Goal: Task Accomplishment & Management: Manage account settings

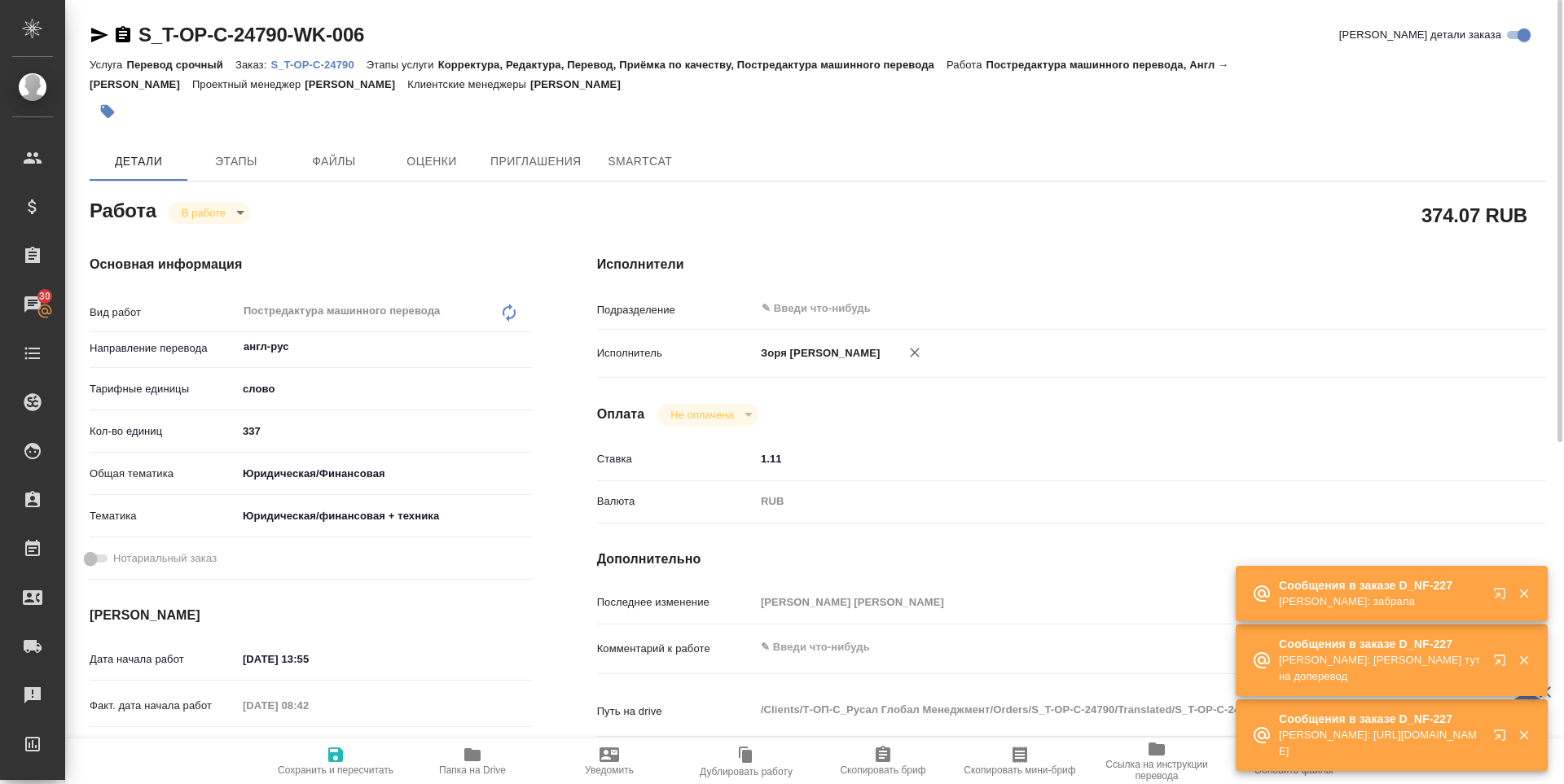
scroll to position [605, 0]
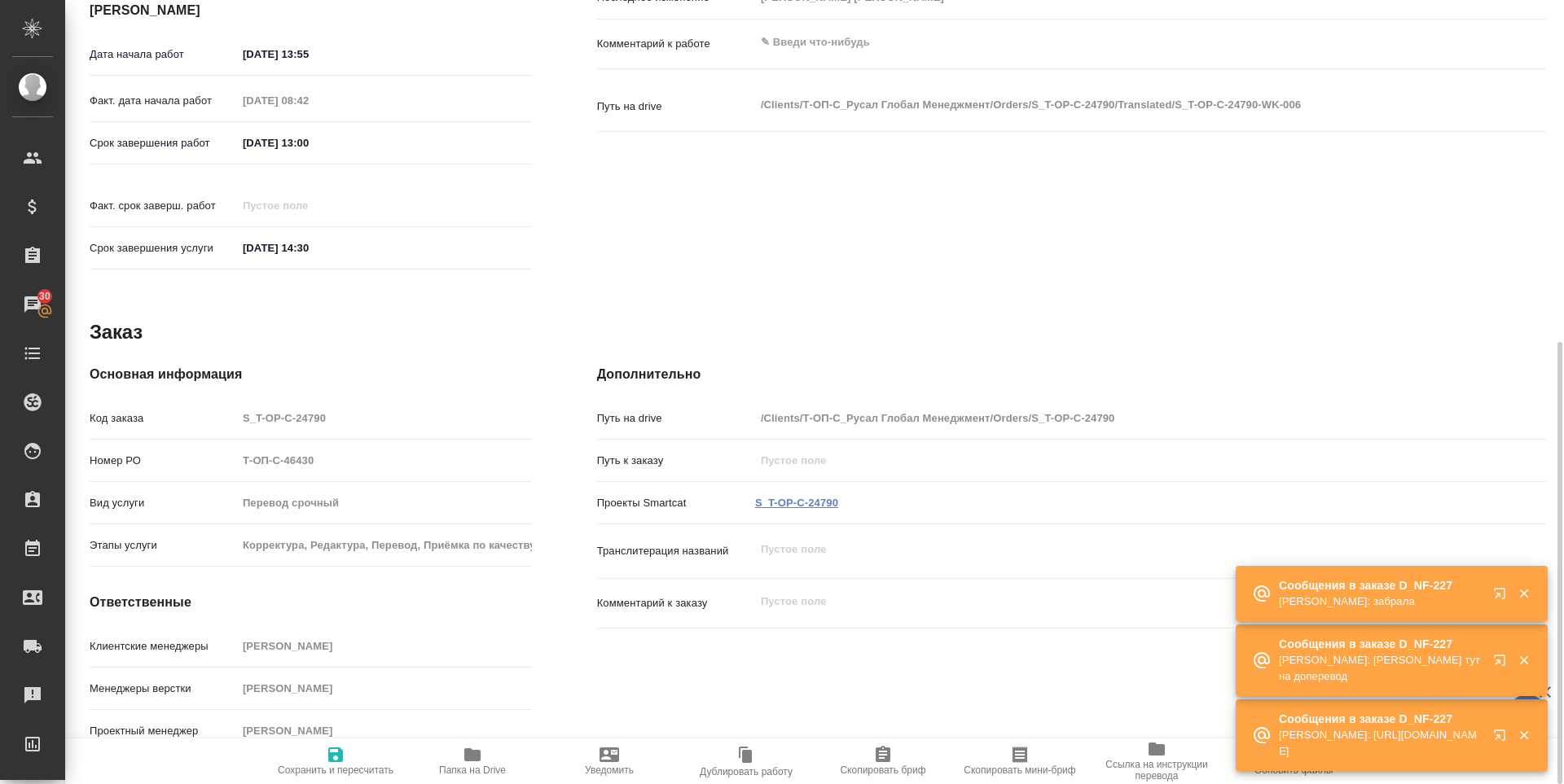
click at [821, 497] on link "S_T-OP-C-24790" at bounding box center [797, 503] width 83 height 12
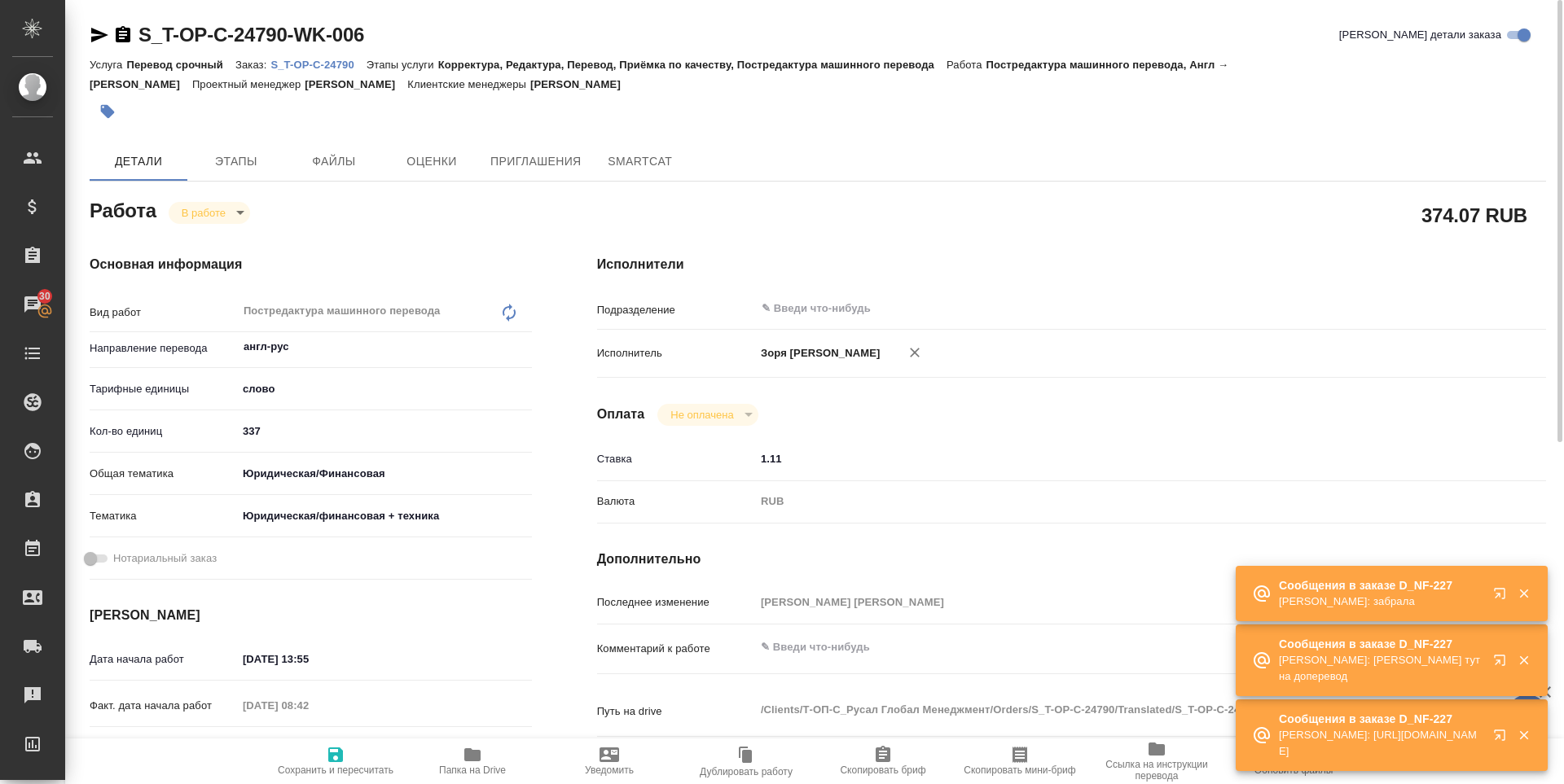
click at [474, 767] on span "Папка на Drive" at bounding box center [472, 770] width 67 height 12
click at [98, 42] on icon "button" at bounding box center [99, 35] width 20 height 20
click at [216, 216] on body "🙏 .cls-1 fill:#fff; AWATERA Zoria Tatiana Клиенты Спецификации Заказы 30 Чаты T…" at bounding box center [782, 392] width 1564 height 784
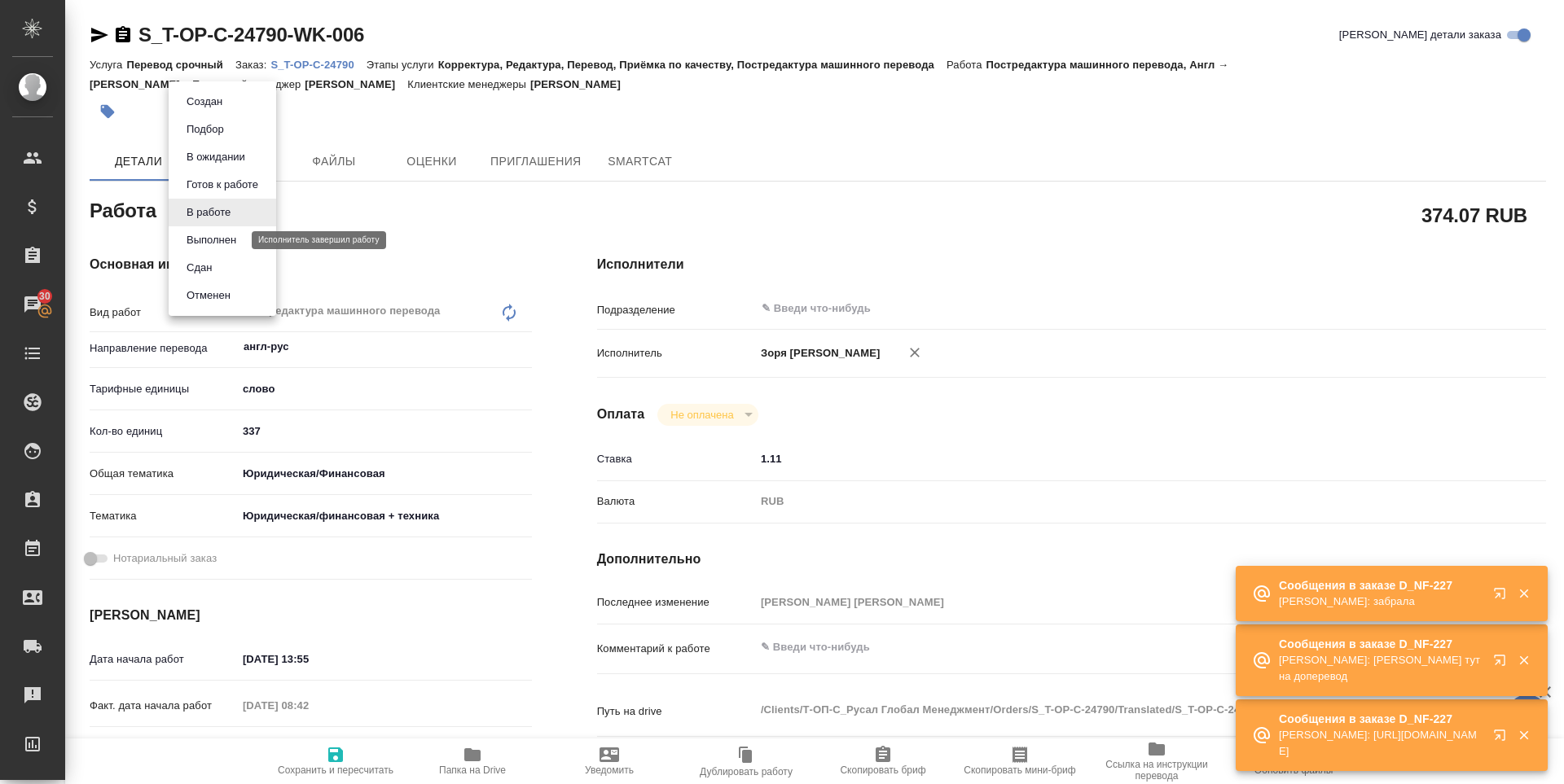
click at [220, 246] on button "Выполнен" at bounding box center [211, 240] width 59 height 18
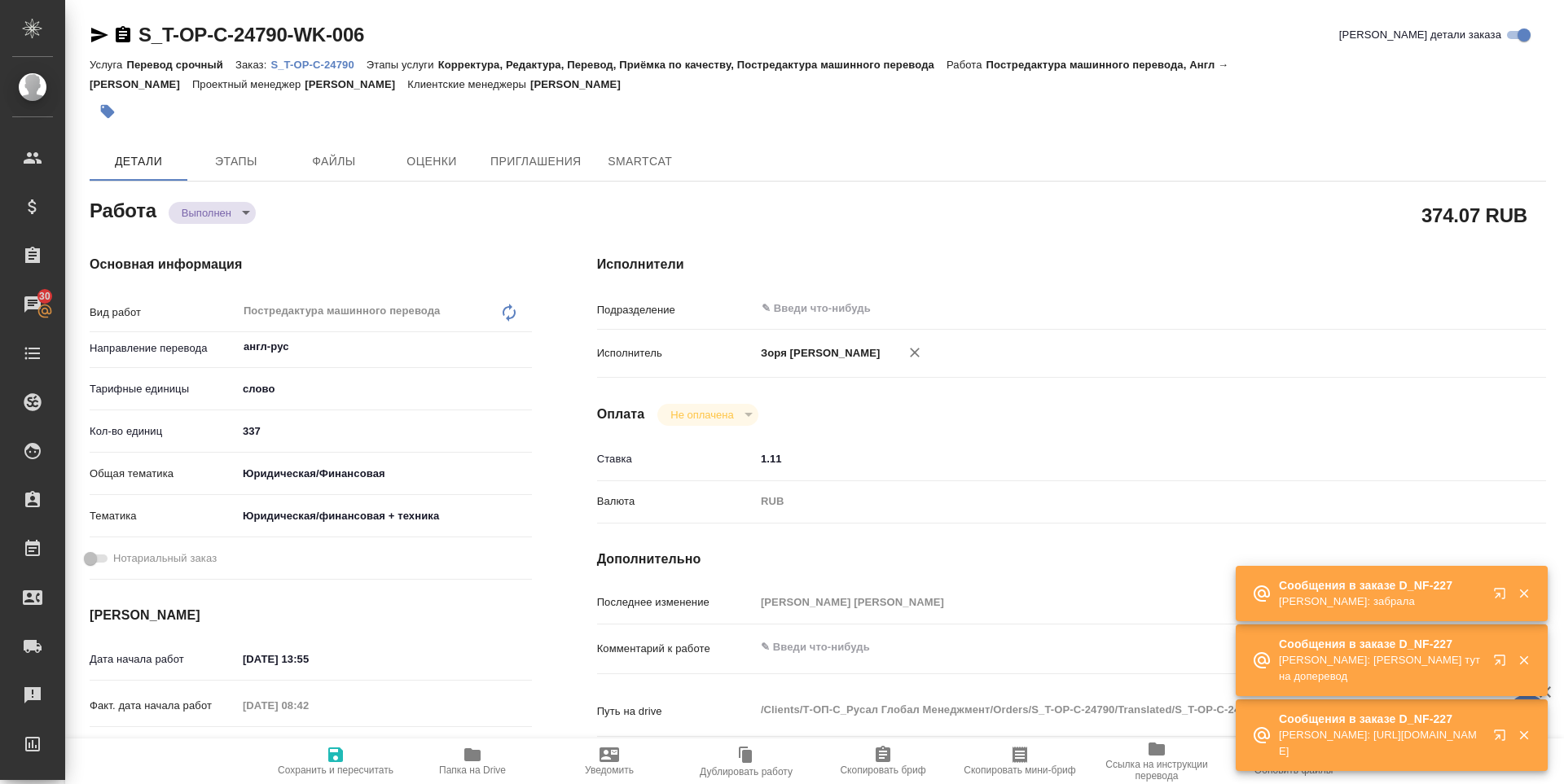
type textarea "x"
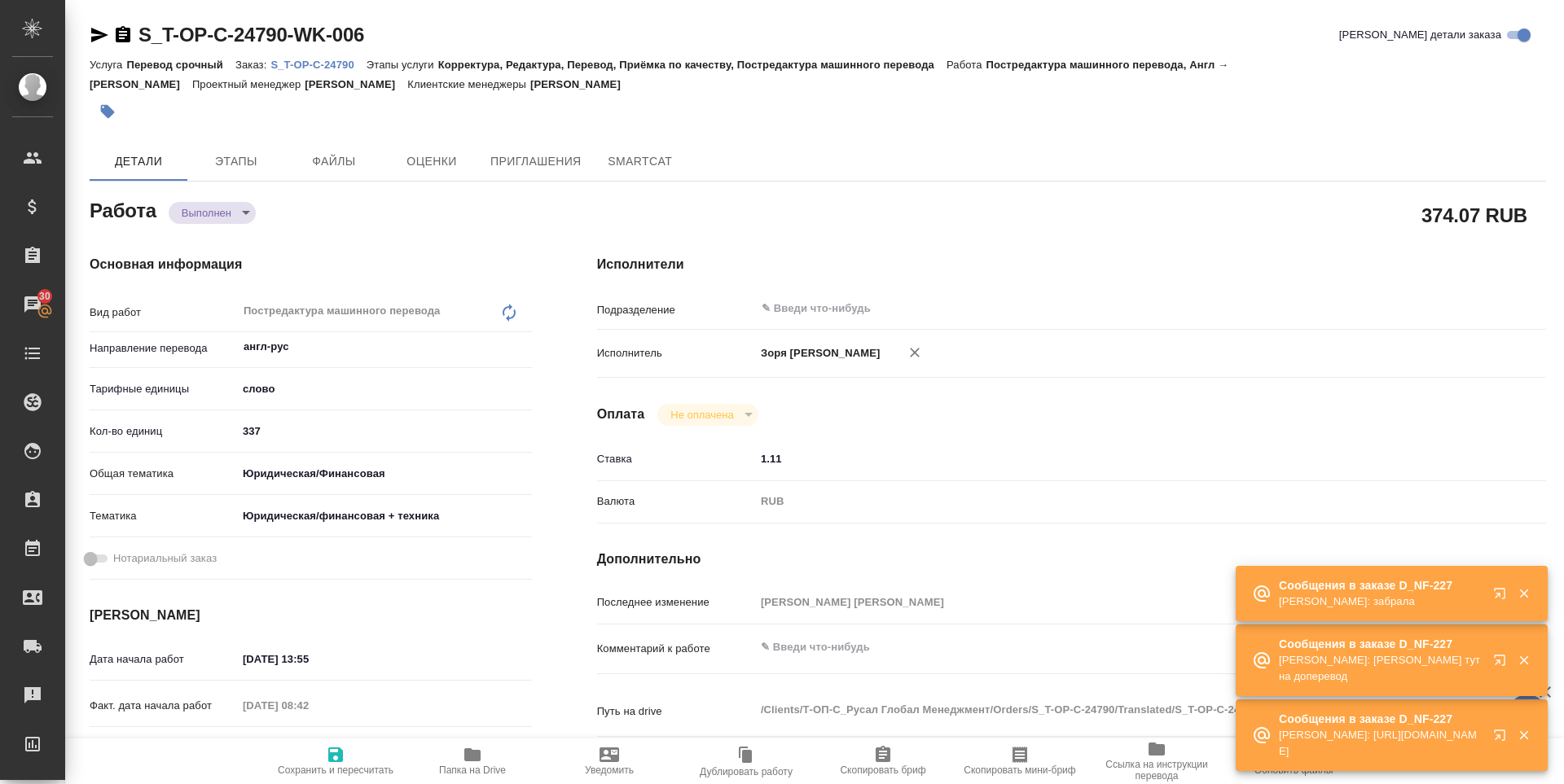
type textarea "x"
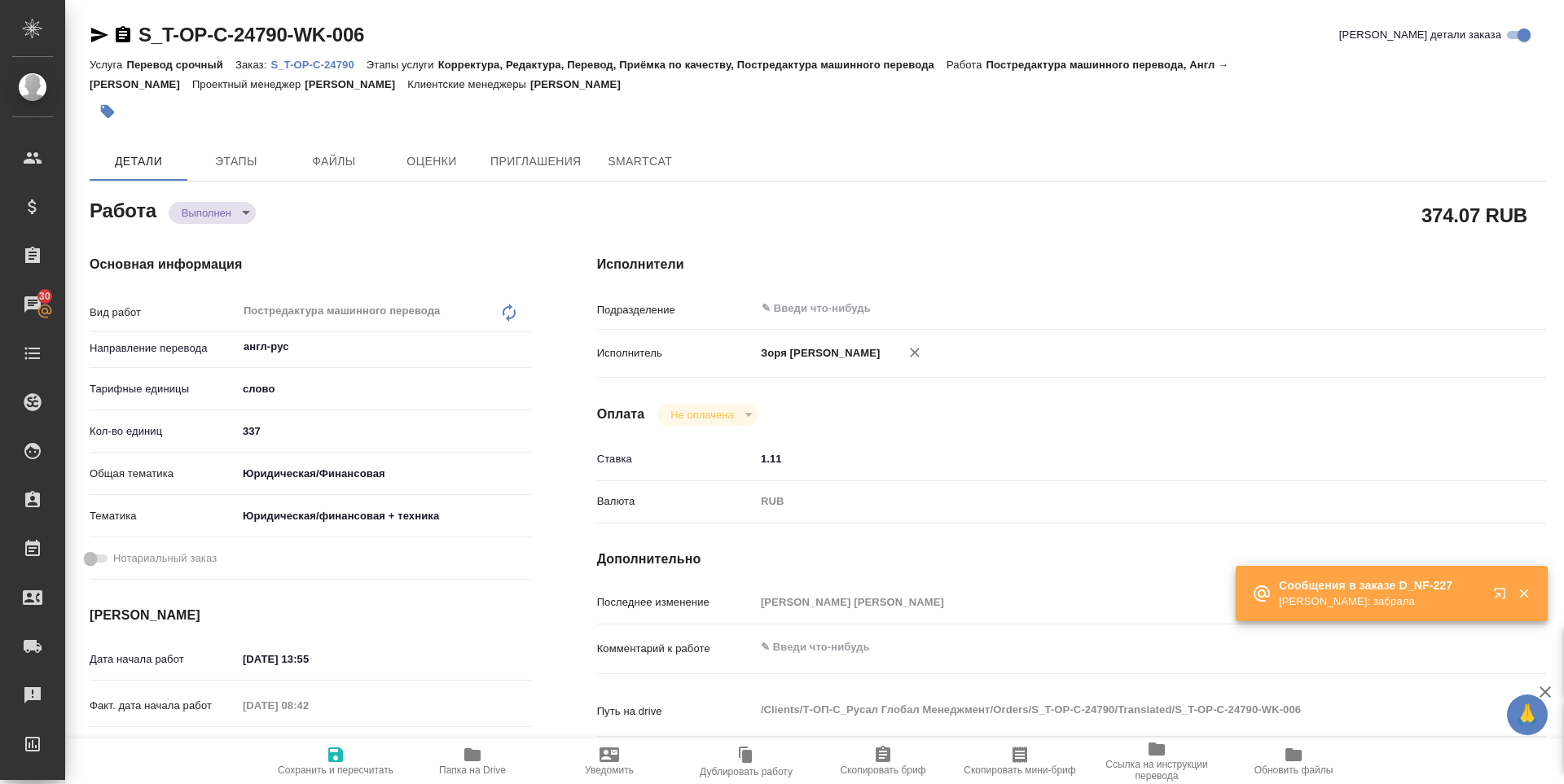
type textarea "x"
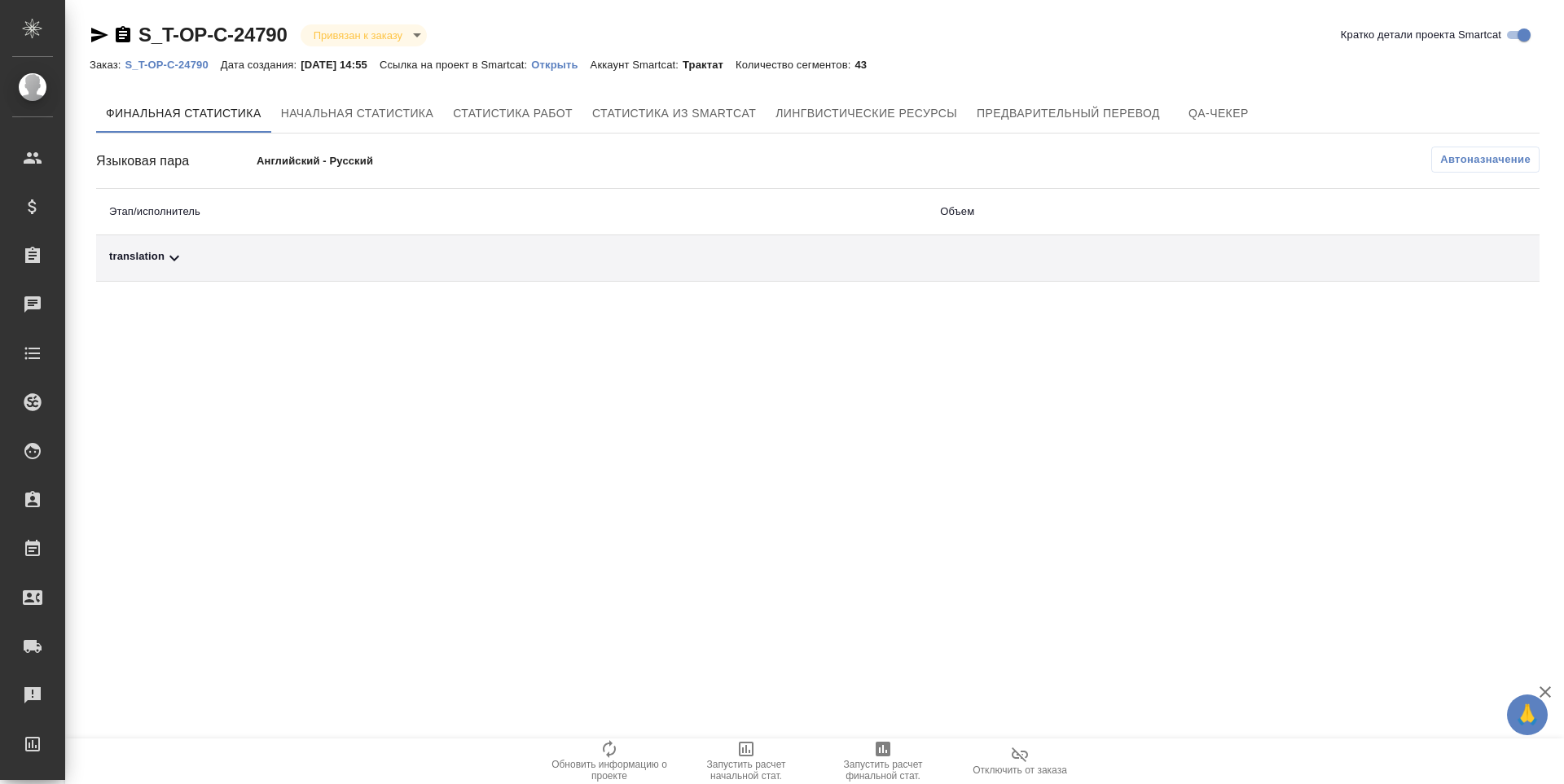
click at [894, 759] on span "Запустить расчет финальной стат." at bounding box center [883, 771] width 117 height 23
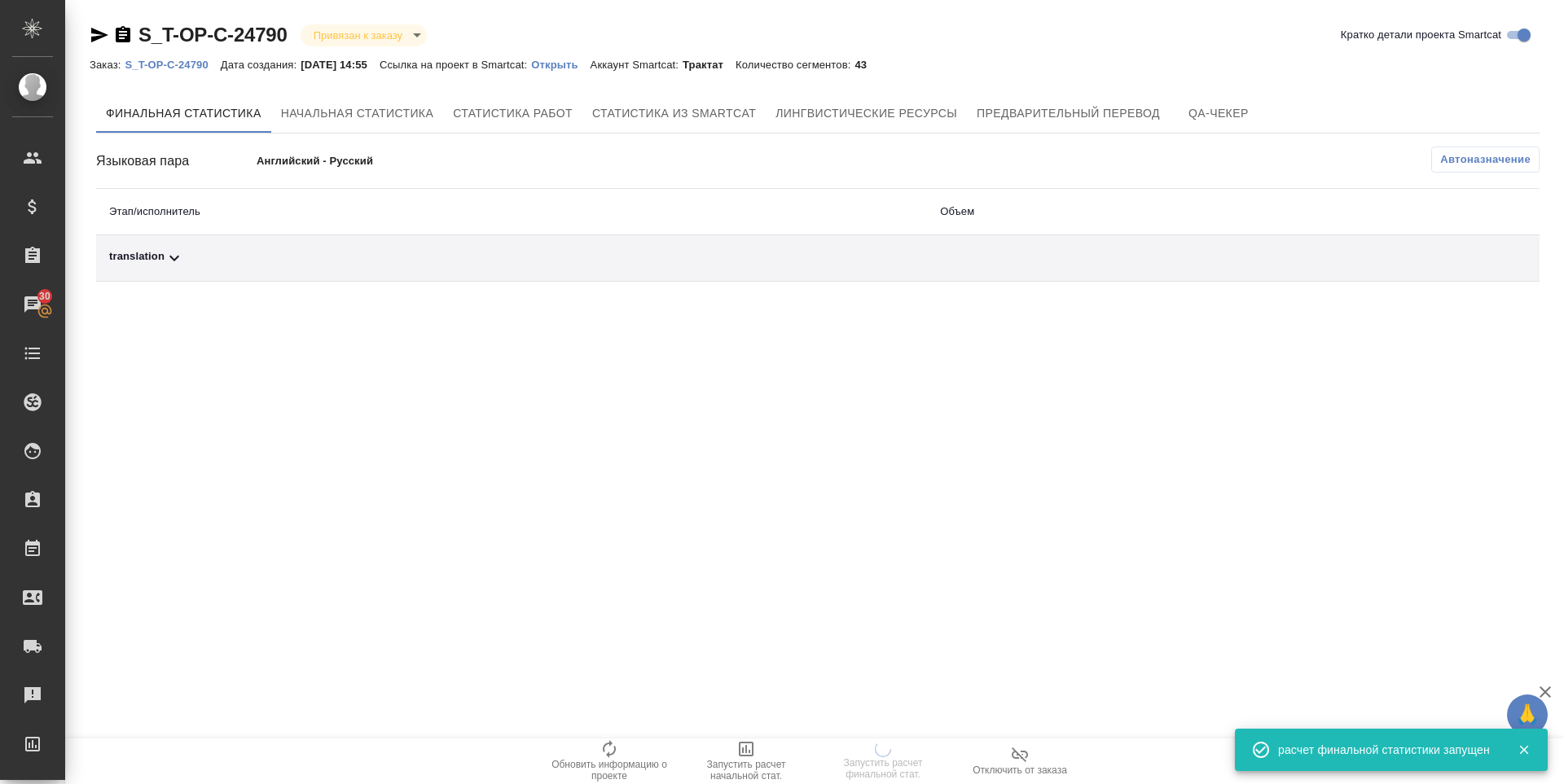
click at [145, 255] on div "translation" at bounding box center [511, 258] width 805 height 20
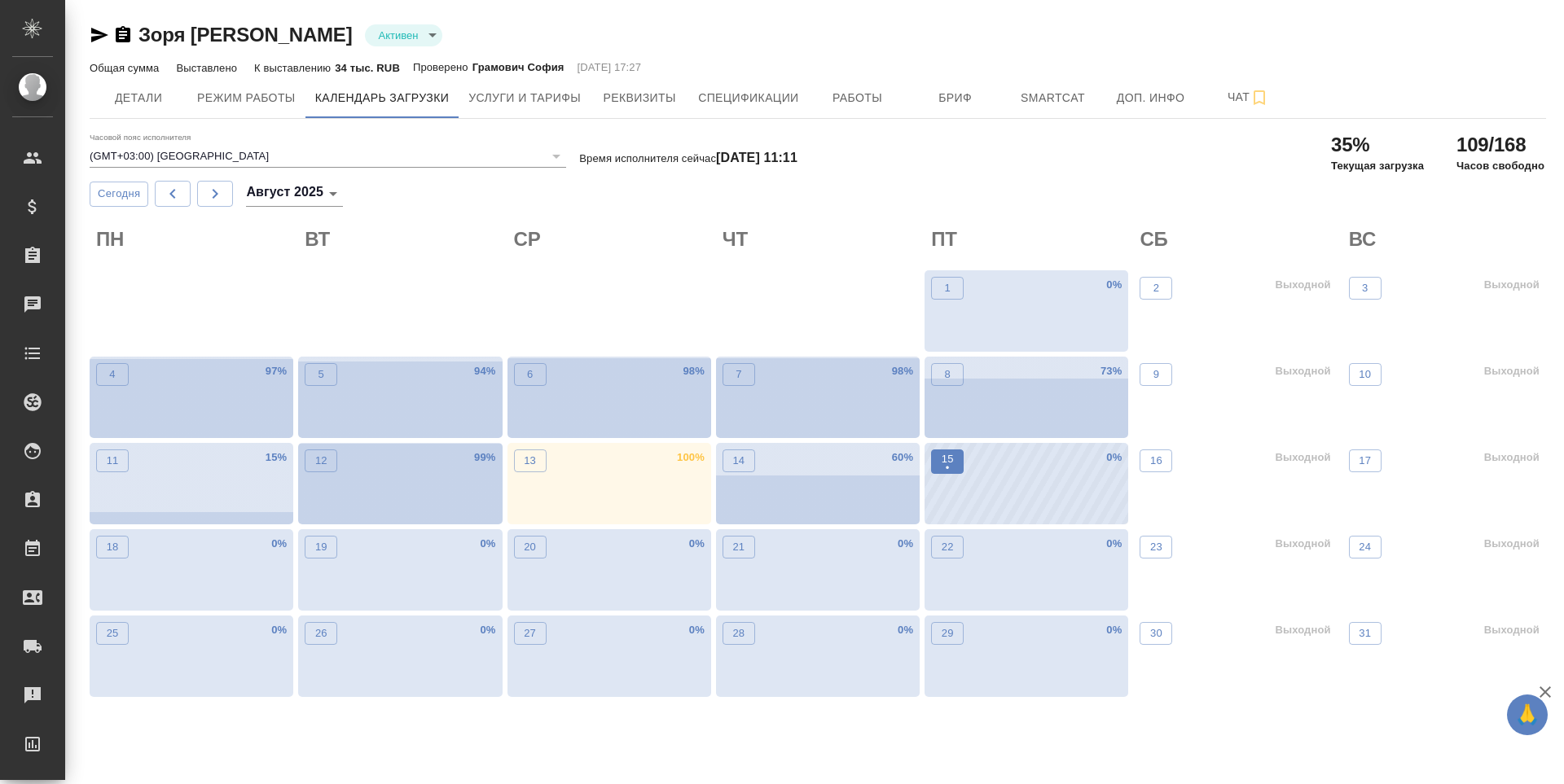
click at [959, 460] on button "15 •" at bounding box center [947, 462] width 33 height 25
click at [940, 456] on span "15 •" at bounding box center [947, 462] width 16 height 21
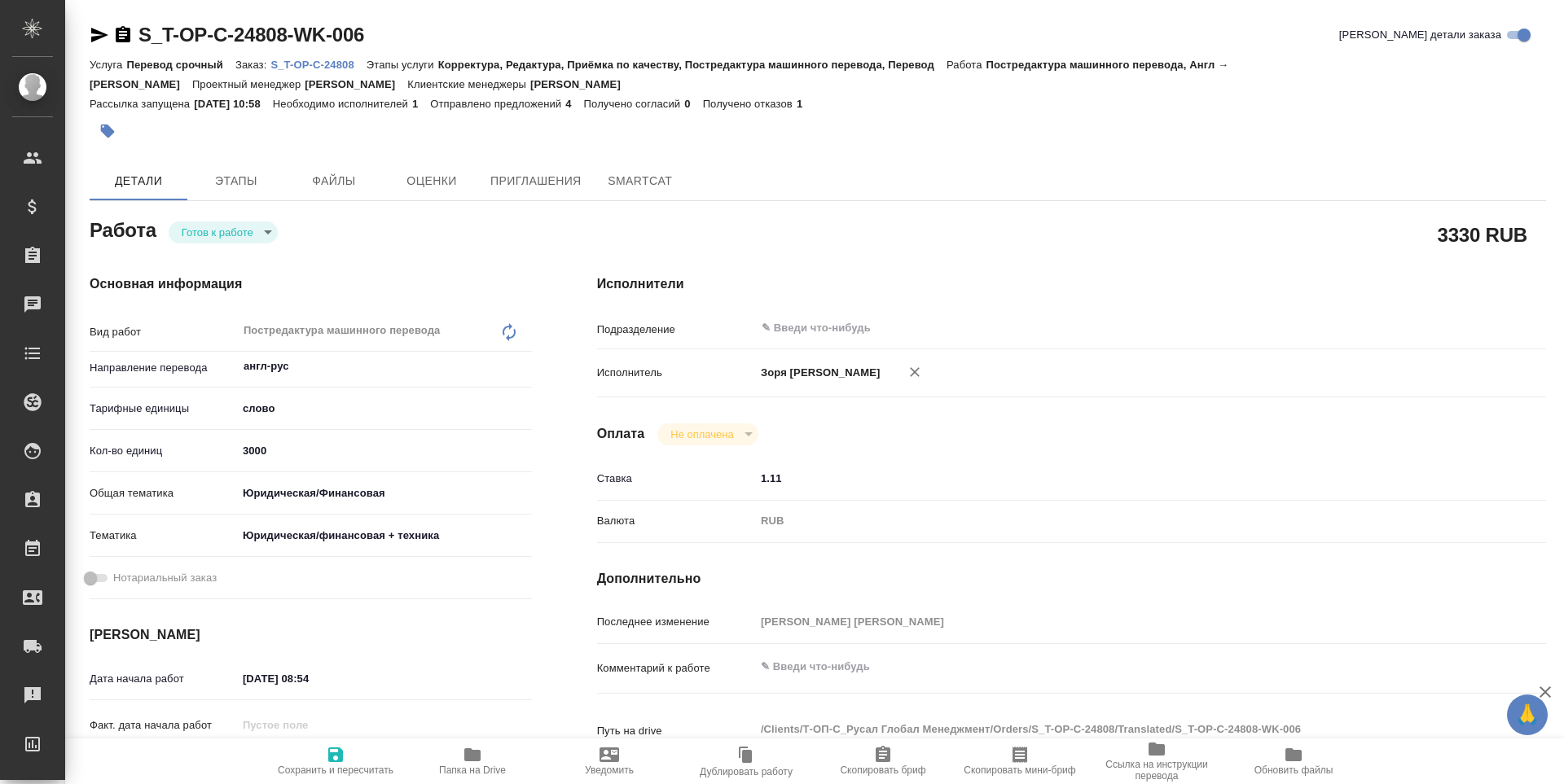
type textarea "x"
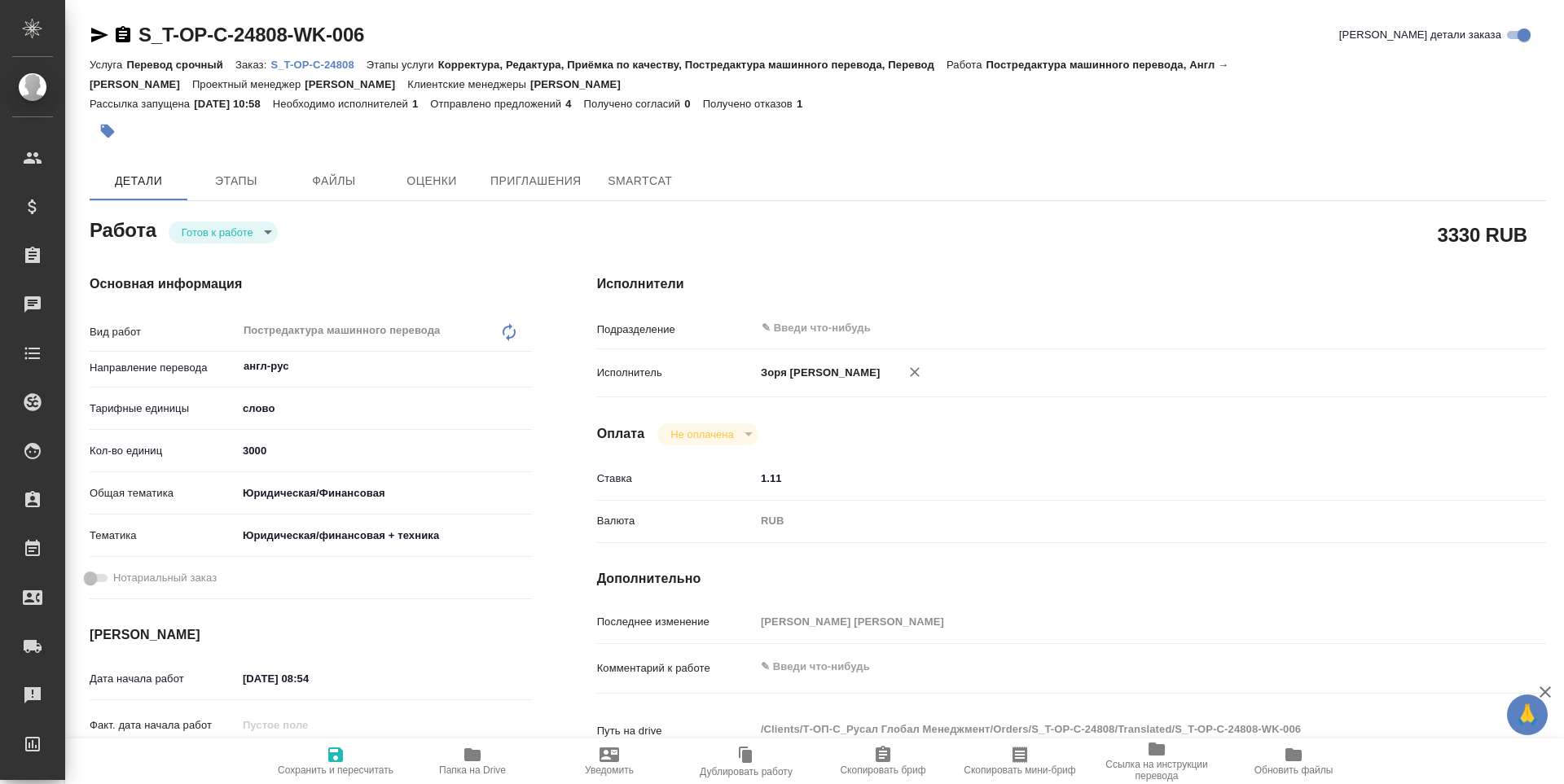
type textarea "x"
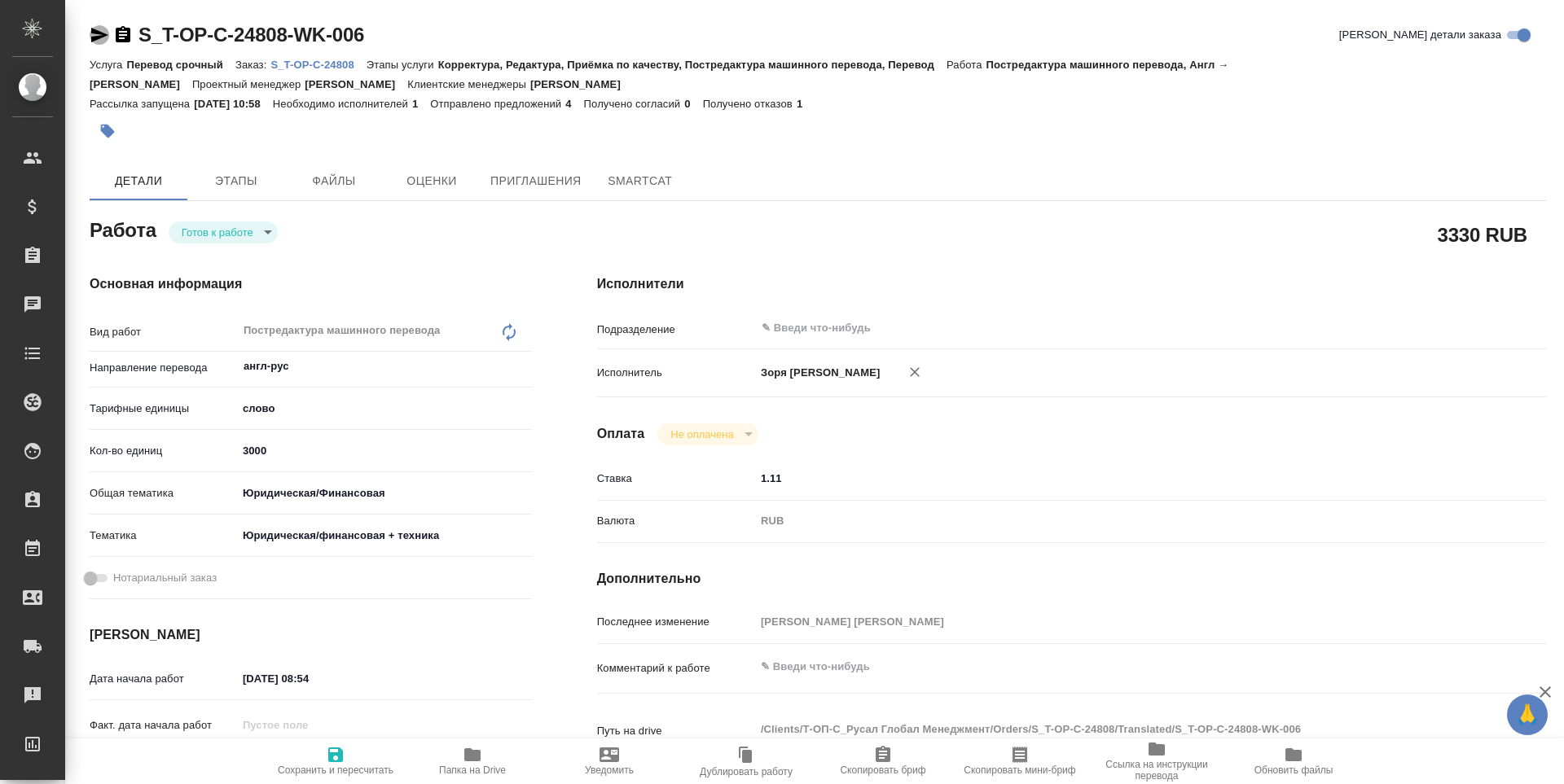
click at [95, 33] on icon "button" at bounding box center [99, 35] width 17 height 15
type textarea "x"
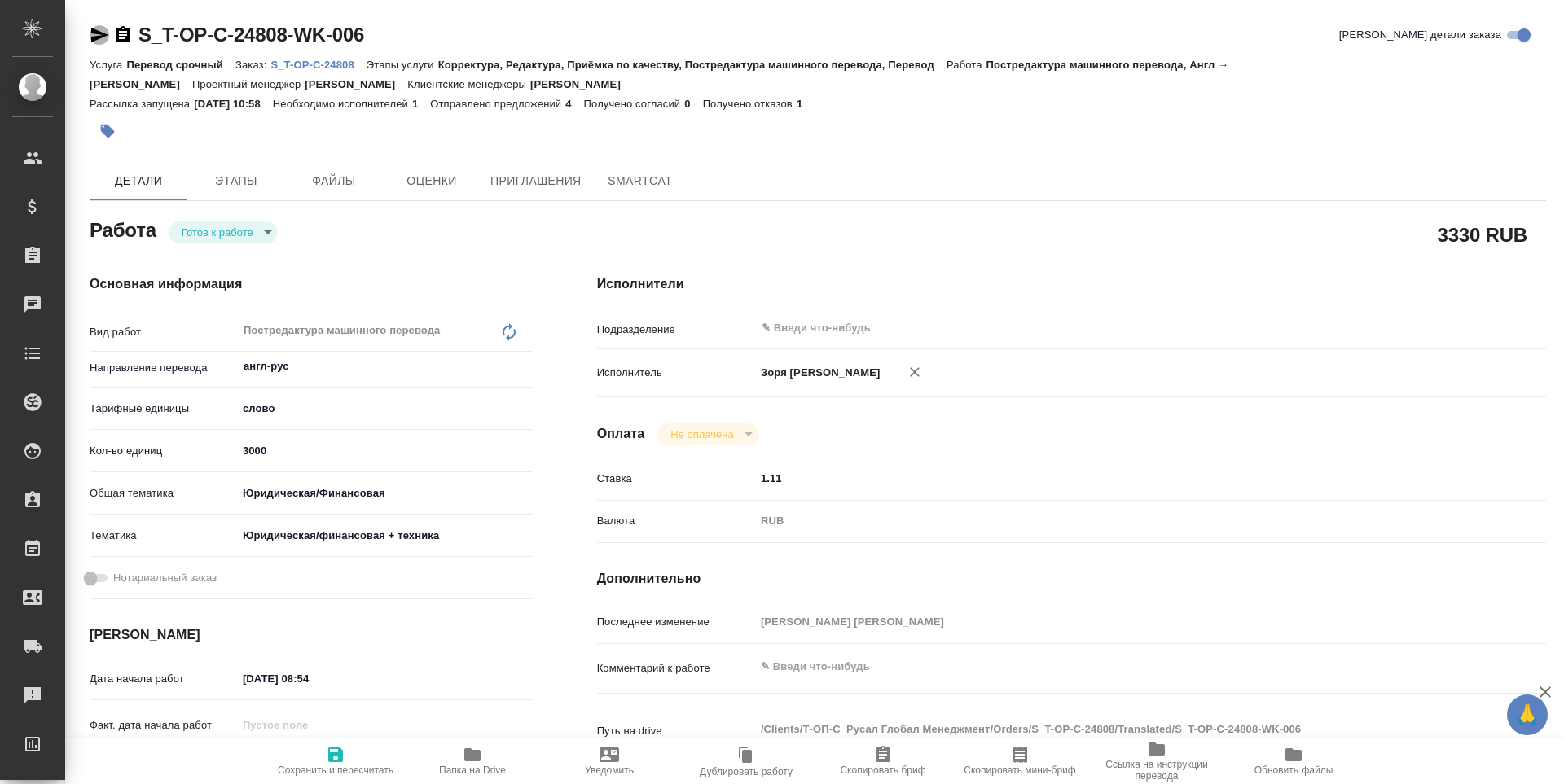
type textarea "x"
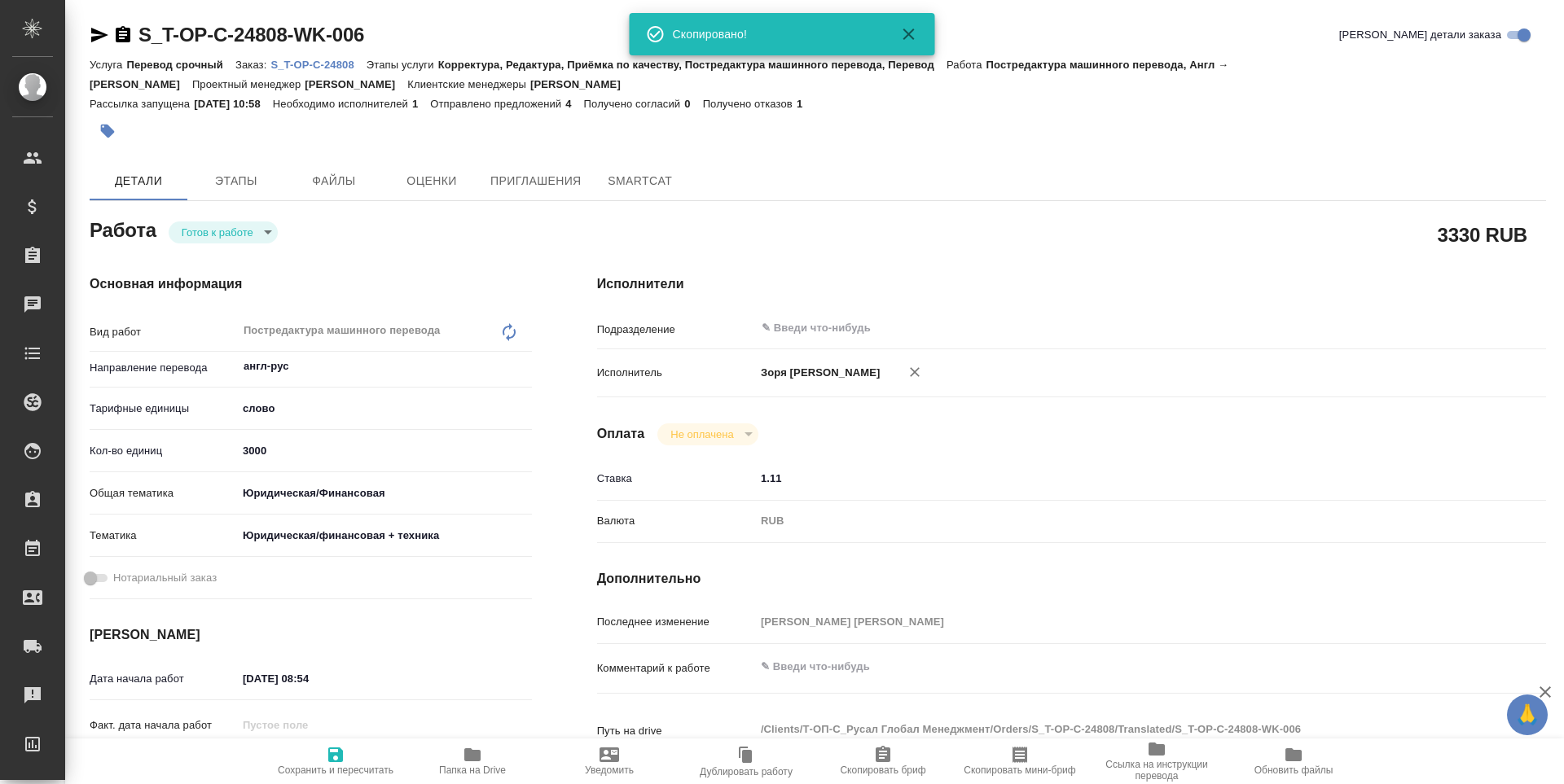
type textarea "x"
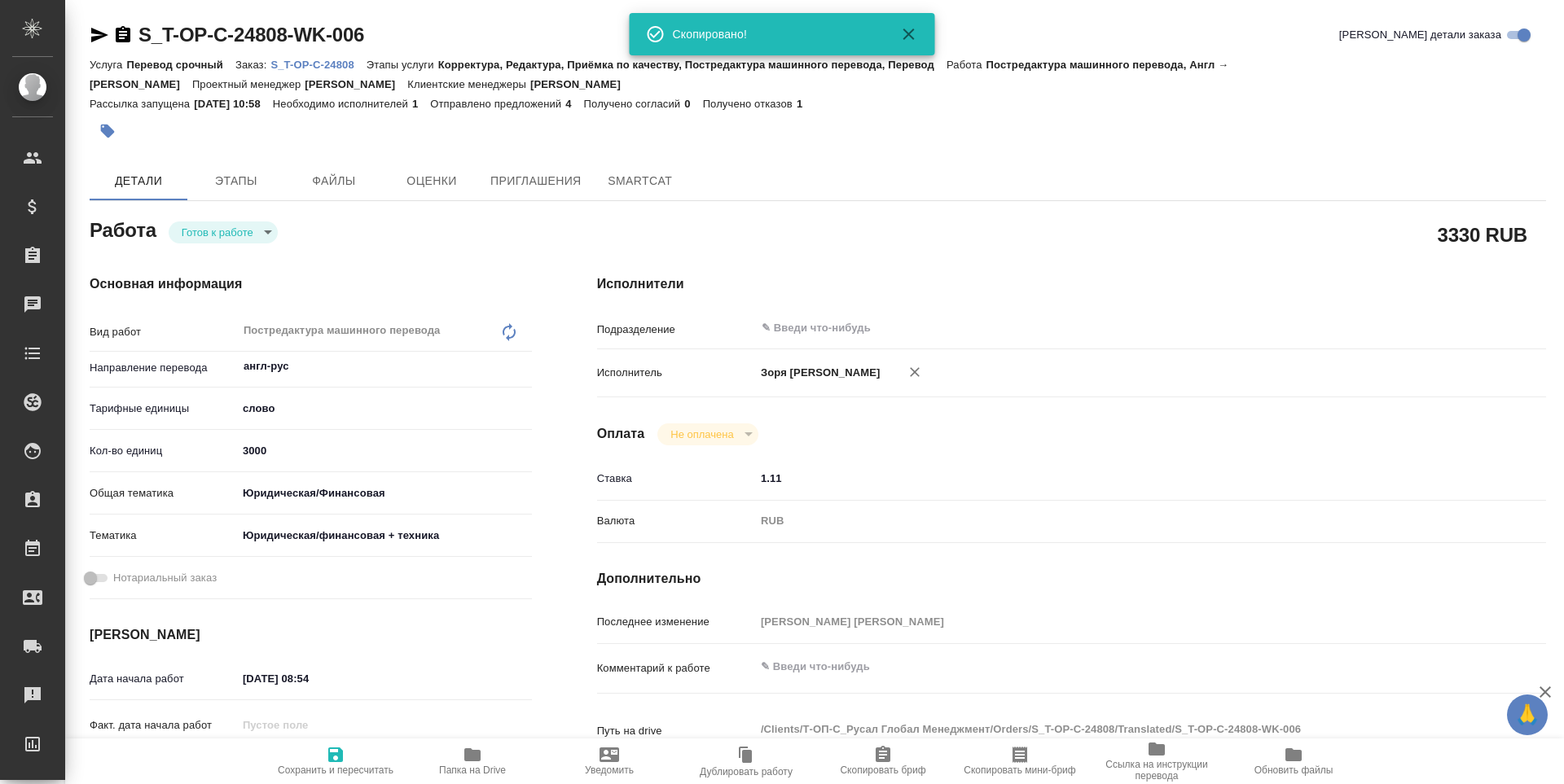
type textarea "x"
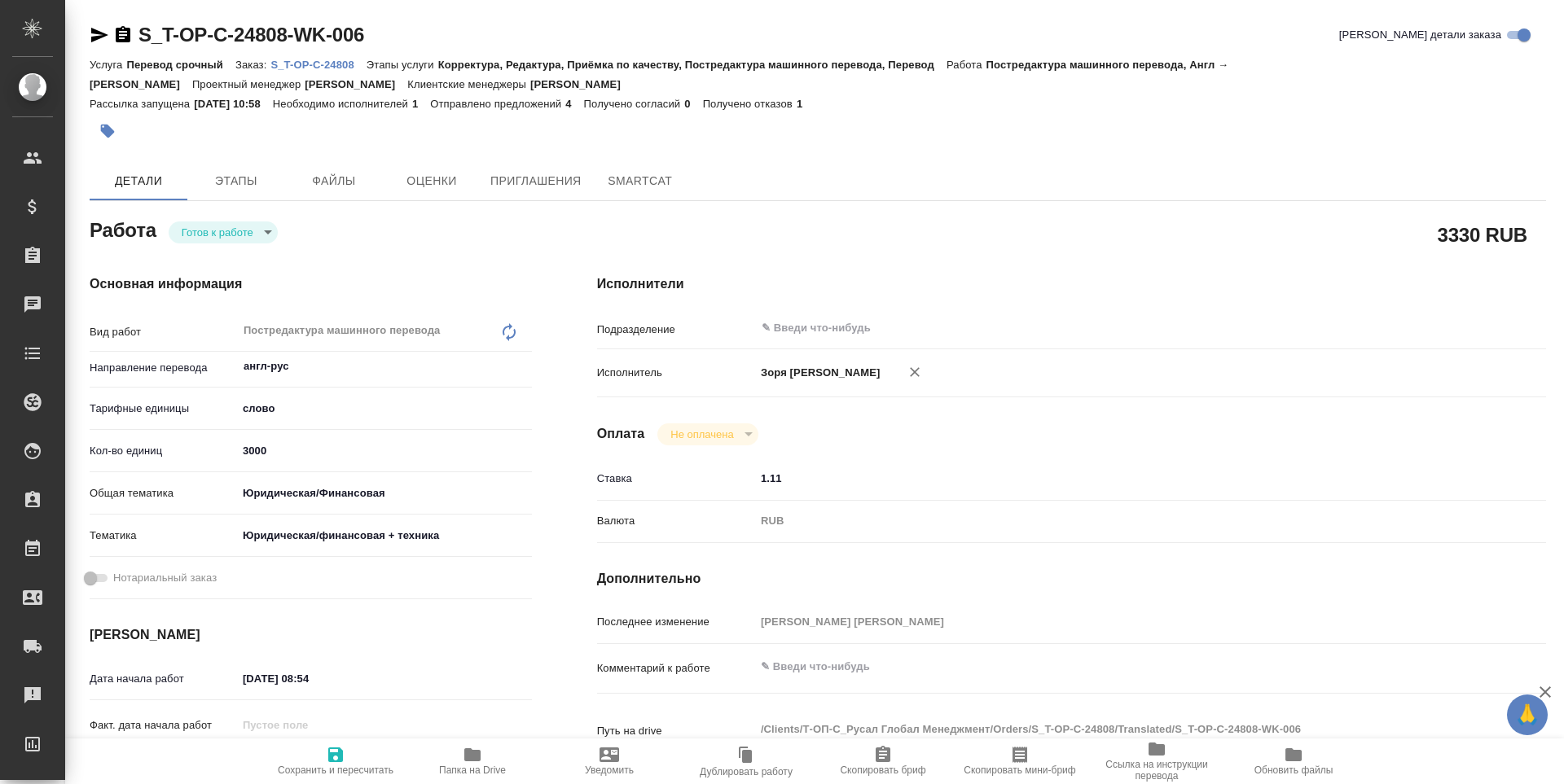
type textarea "x"
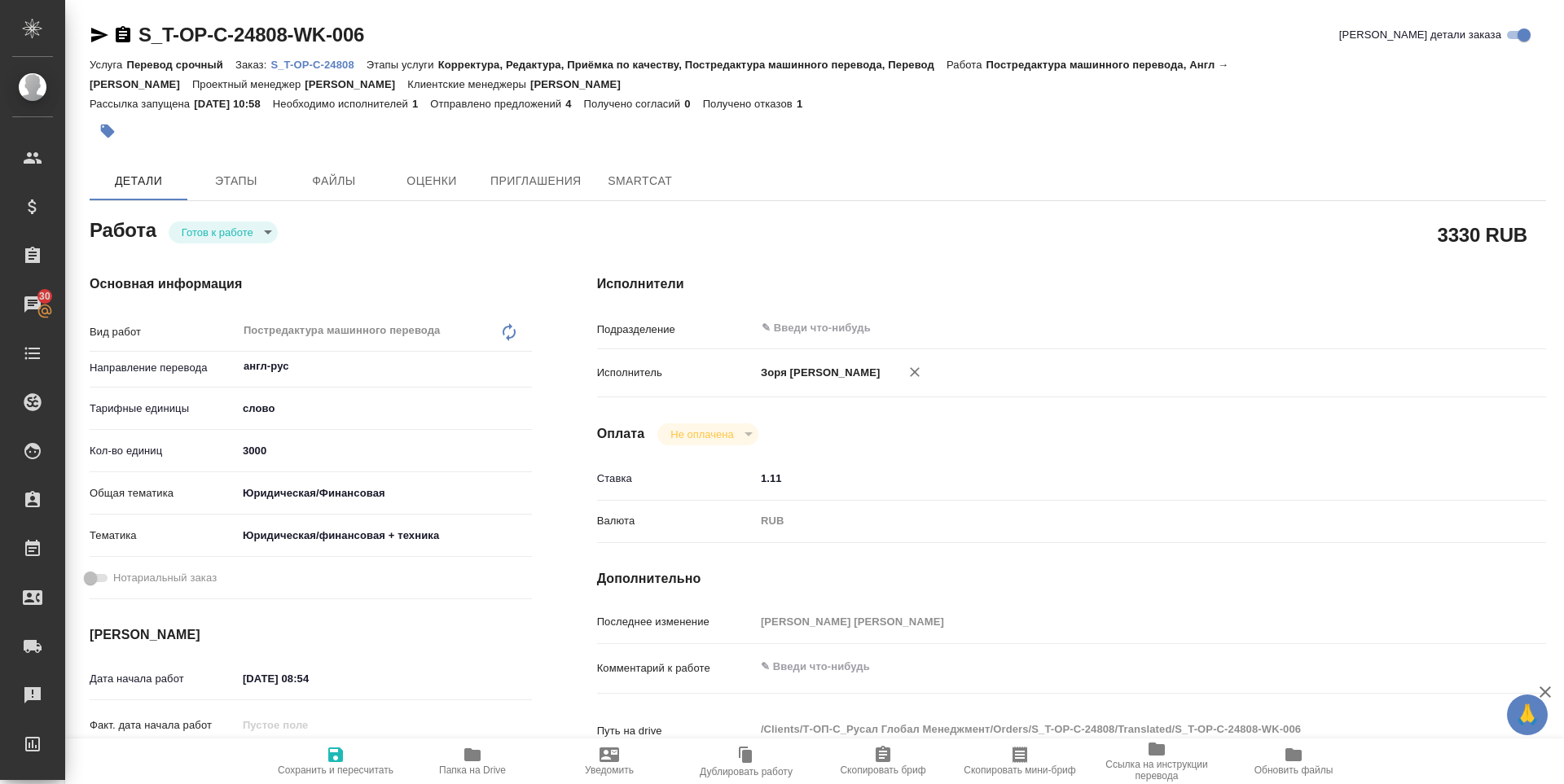
type textarea "x"
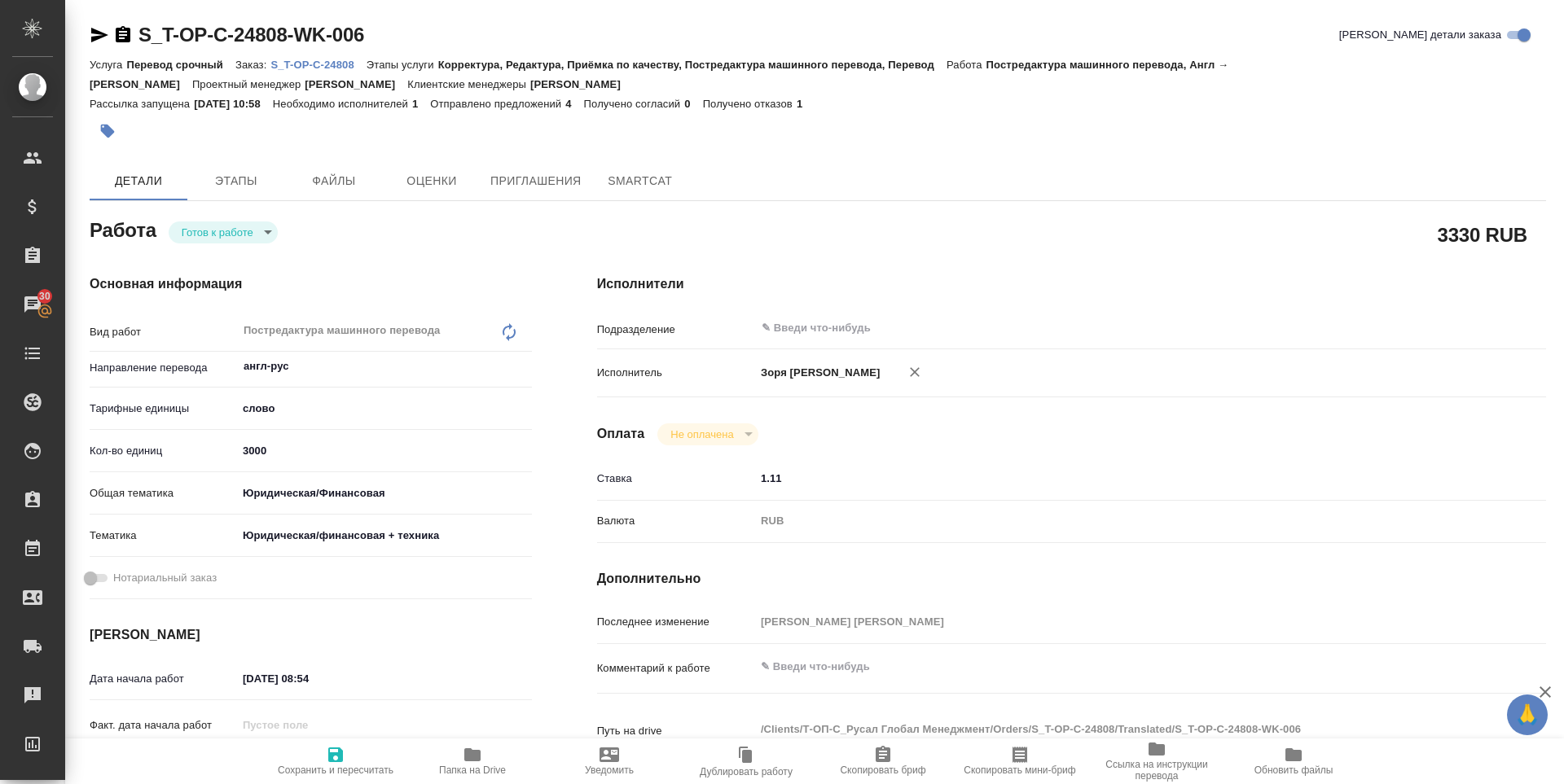
type textarea "x"
